Goal: Task Accomplishment & Management: Manage account settings

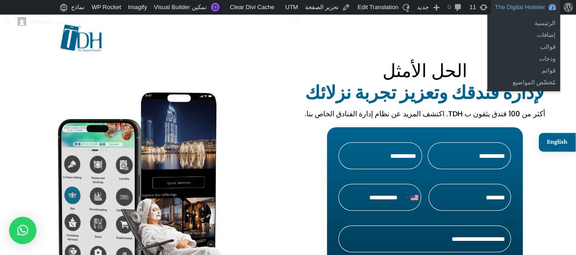
click at [528, 2] on link "The Digital Hotelier" at bounding box center [525, 7] width 69 height 15
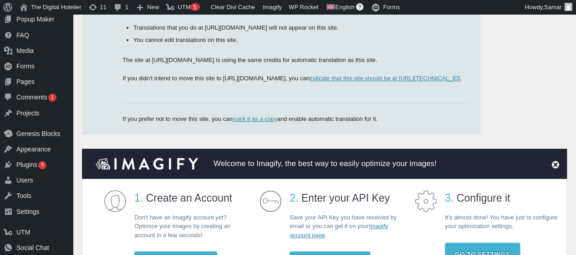
scroll to position [76, 0]
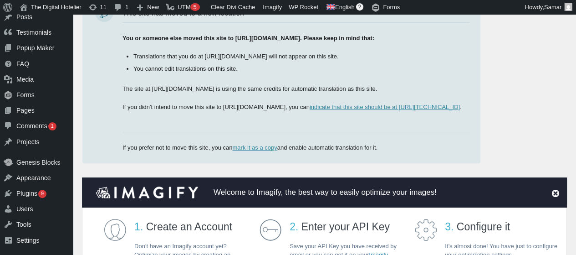
click at [576, 28] on html "Skip to main content Skip to toolbar Dashboard Dashboard Home Updates 11 Posts …" at bounding box center [288, 51] width 576 height 255
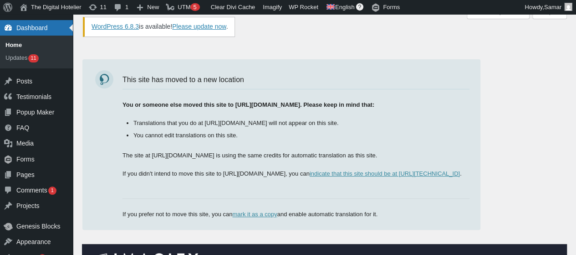
scroll to position [7, 0]
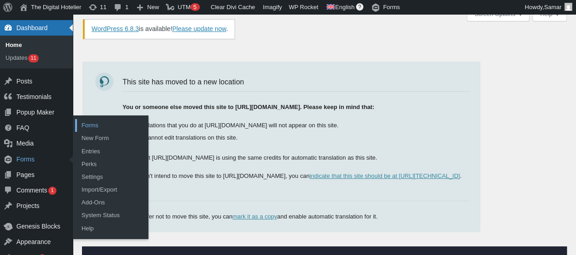
click at [92, 128] on link "Forms" at bounding box center [111, 125] width 73 height 13
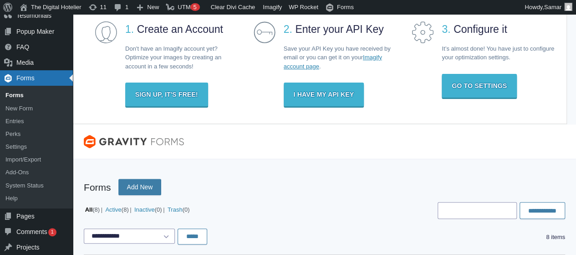
click at [576, 61] on html "Skip to main content Skip to toolbar Dashboard Dashboard Home Updates 11 Posts …" at bounding box center [288, 79] width 576 height 255
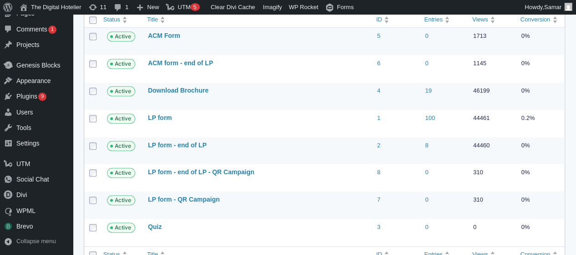
scroll to position [294, 0]
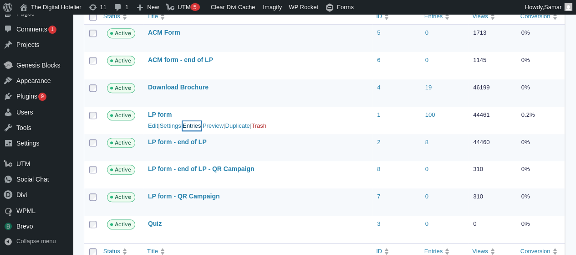
click at [194, 124] on link "Entries" at bounding box center [192, 125] width 18 height 9
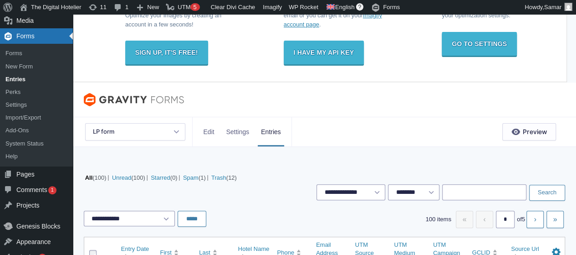
scroll to position [64, 0]
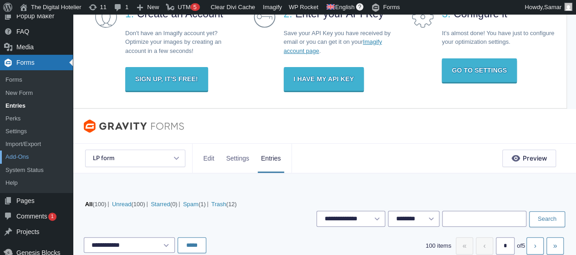
click at [12, 157] on link "Add-Ons" at bounding box center [36, 156] width 73 height 13
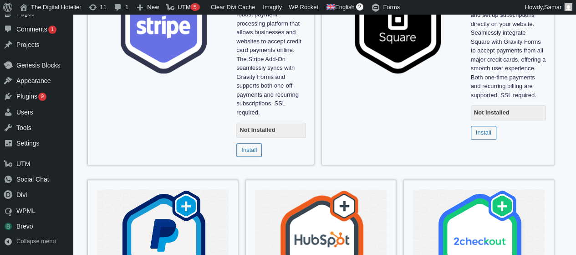
scroll to position [476, 0]
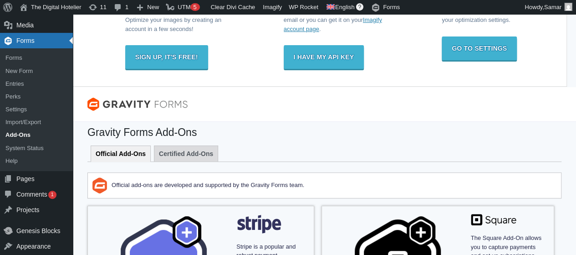
scroll to position [93, 0]
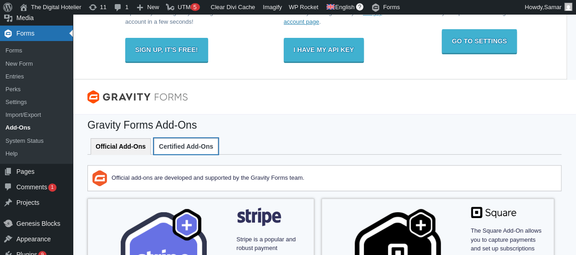
click at [178, 147] on link "Certified Add-Ons" at bounding box center [186, 146] width 64 height 16
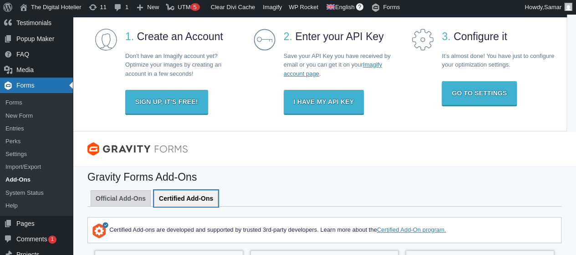
scroll to position [32, 0]
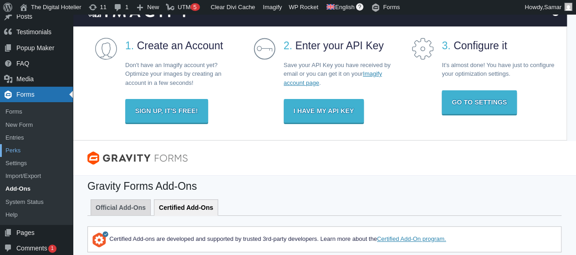
click at [17, 146] on link "Perks" at bounding box center [36, 150] width 73 height 13
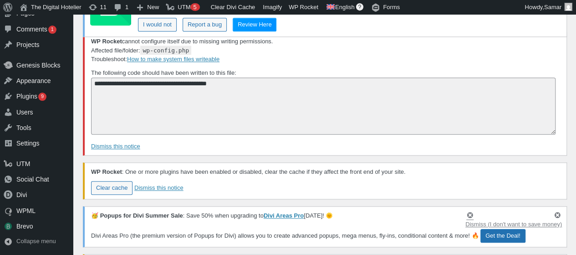
drag, startPoint x: 583, startPoint y: 37, endPoint x: 583, endPoint y: 161, distance: 123.9
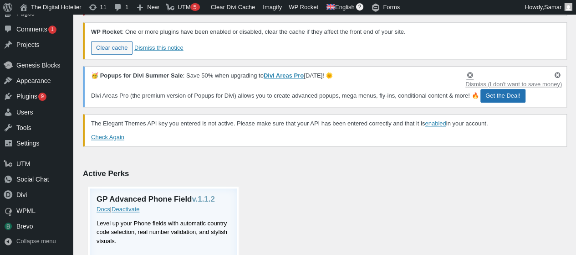
scroll to position [568, 0]
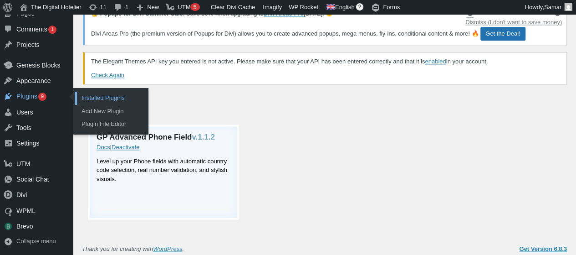
click at [94, 97] on link "Installed Plugins" at bounding box center [111, 98] width 73 height 13
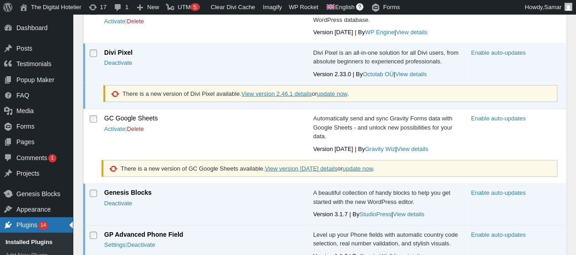
scroll to position [1013, 0]
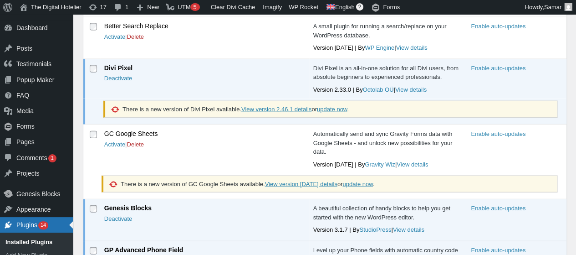
click at [146, 129] on strong "GC Google Sheets" at bounding box center [203, 133] width 199 height 9
copy strong "GC Google Sheets"
click at [348, 180] on link "update now" at bounding box center [358, 183] width 31 height 7
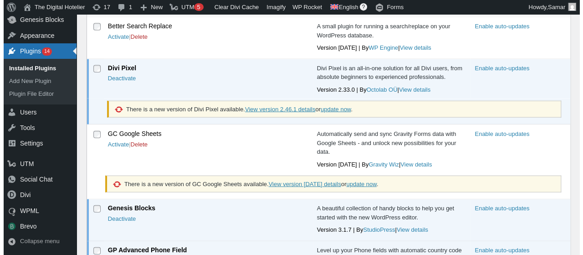
scroll to position [1013, 0]
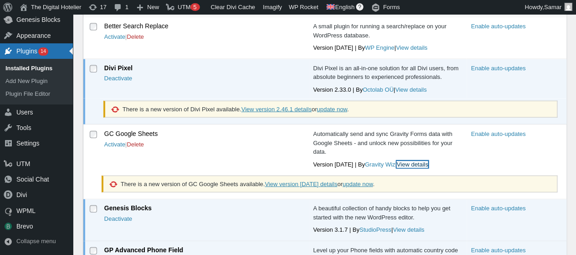
click at [398, 161] on link "View details" at bounding box center [412, 164] width 31 height 7
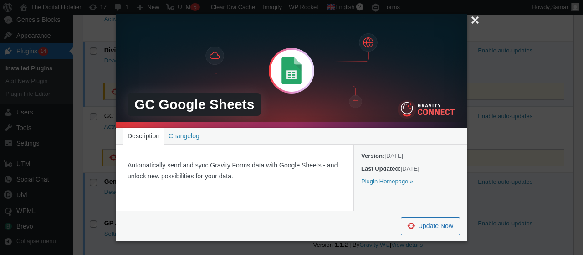
scroll to position [0, 0]
click at [420, 225] on link "Update Now" at bounding box center [430, 226] width 59 height 18
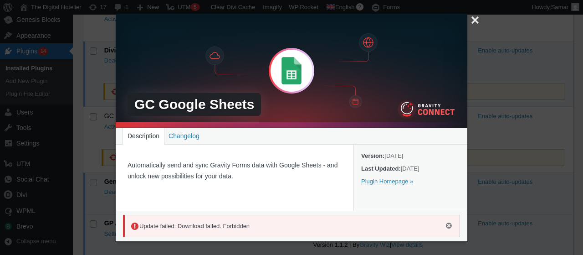
click at [211, 112] on h2 "GC Google Sheets" at bounding box center [194, 104] width 133 height 23
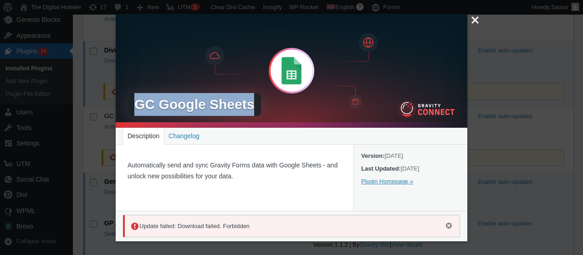
click at [211, 112] on h2 "GC Google Sheets" at bounding box center [194, 104] width 133 height 23
click at [183, 137] on link "Changelog" at bounding box center [184, 136] width 40 height 16
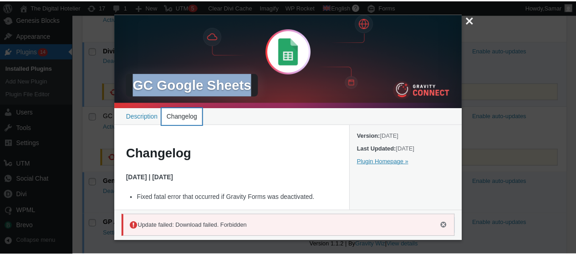
scroll to position [19, 0]
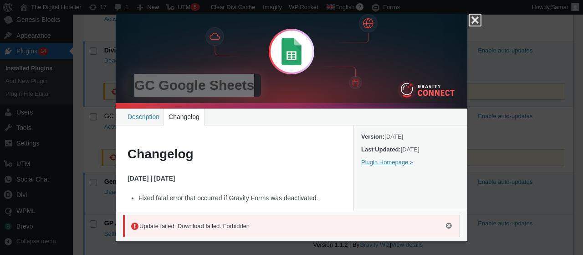
click at [474, 24] on button "Close" at bounding box center [474, 20] width 13 height 13
